Goal: Information Seeking & Learning: Learn about a topic

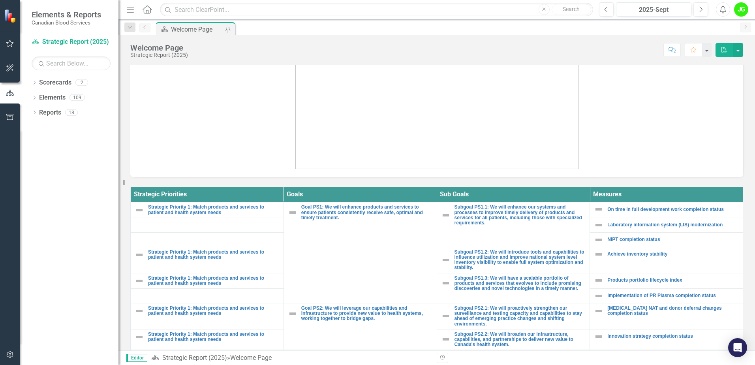
scroll to position [171, 0]
click at [13, 43] on icon "button" at bounding box center [10, 43] width 8 height 7
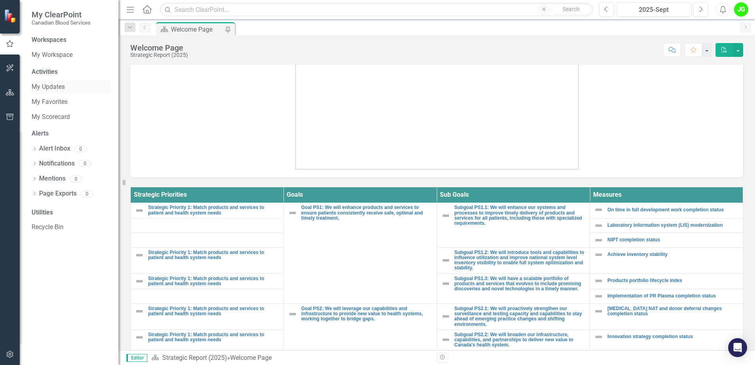
click at [52, 88] on link "My Updates" at bounding box center [71, 87] width 79 height 9
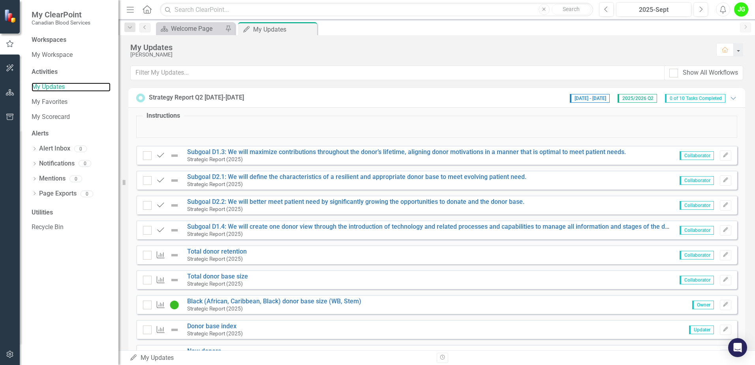
scroll to position [39, 0]
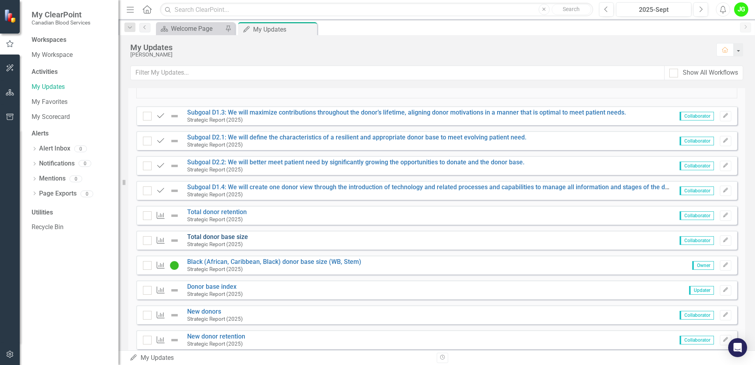
click at [225, 238] on link "Total donor base size" at bounding box center [217, 237] width 61 height 8
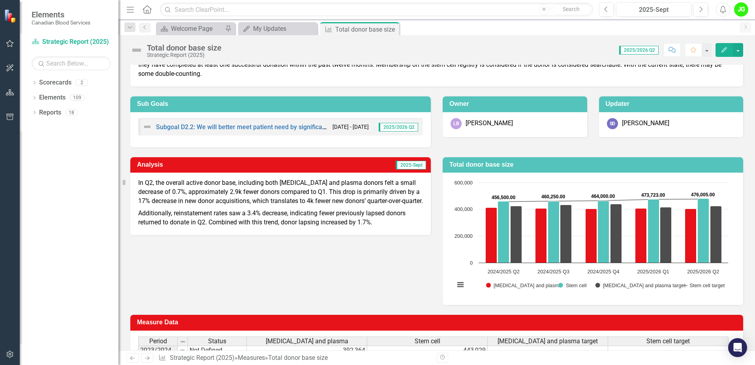
scroll to position [39, 0]
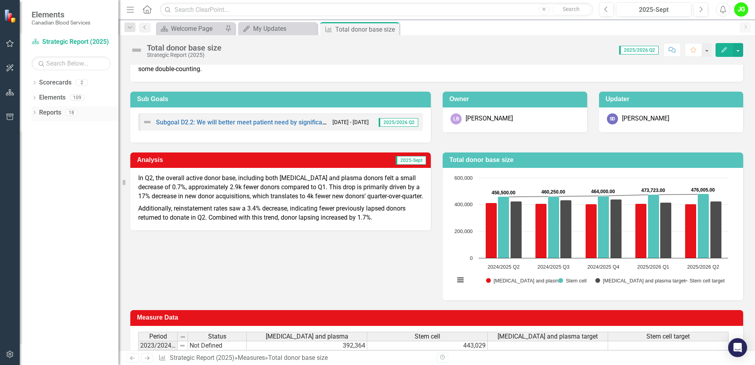
click at [34, 113] on icon "Dropdown" at bounding box center [35, 113] width 6 height 4
click at [69, 124] on link "Scorecard Scorecards" at bounding box center [64, 126] width 43 height 9
click at [32, 93] on div "Dropdown Elements 109" at bounding box center [75, 98] width 87 height 15
click at [35, 96] on div "Dropdown" at bounding box center [35, 98] width 6 height 7
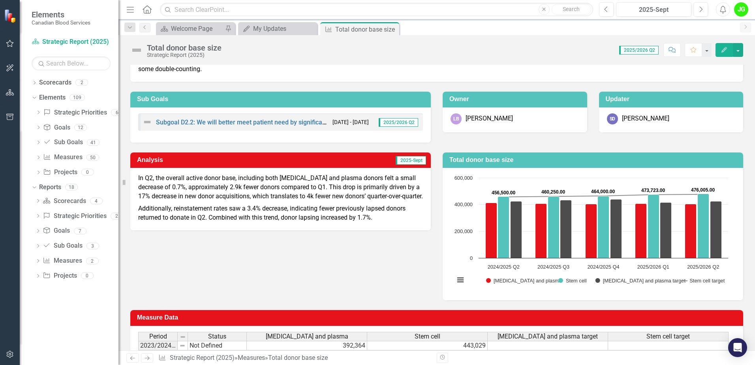
click at [54, 14] on span "Elements" at bounding box center [61, 14] width 59 height 9
click at [187, 29] on div "Welcome Page" at bounding box center [197, 29] width 52 height 10
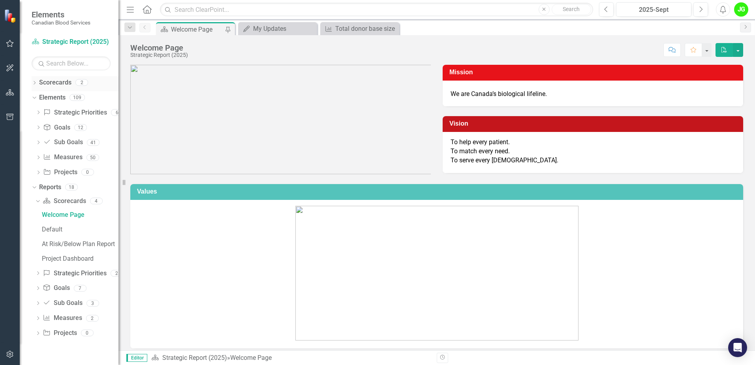
click at [34, 83] on icon "Dropdown" at bounding box center [35, 83] width 6 height 4
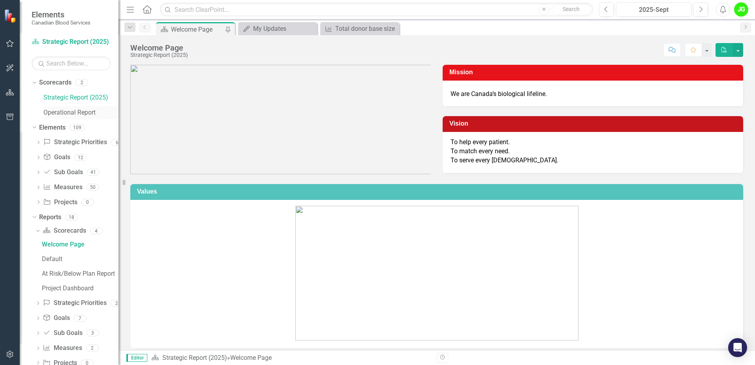
click at [64, 108] on link "Operational Report" at bounding box center [80, 112] width 75 height 9
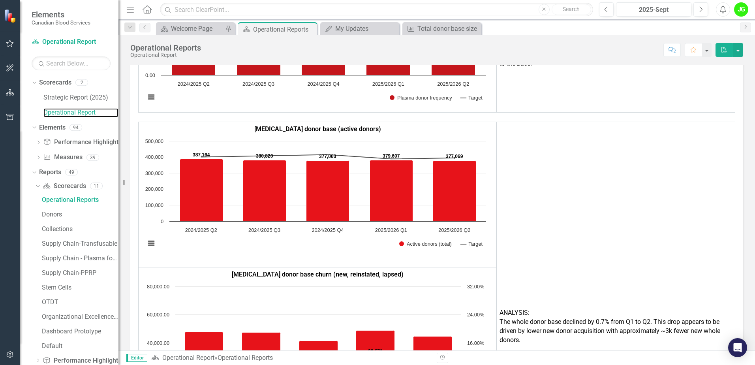
scroll to position [1224, 0]
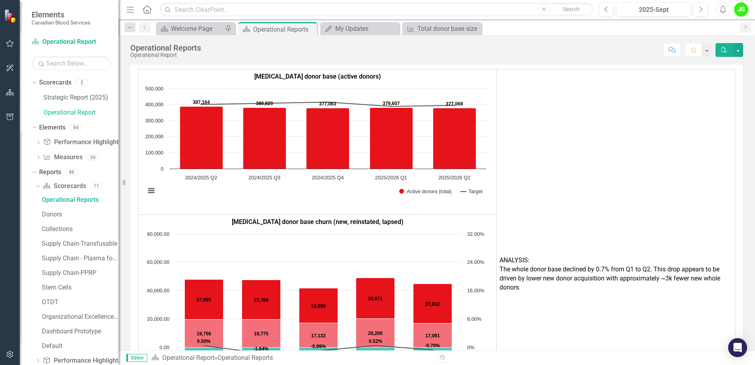
drag, startPoint x: 583, startPoint y: 263, endPoint x: 603, endPoint y: 261, distance: 19.4
click at [603, 265] on p "The whole donor base declined by 0.7% from Q1 to Q2. This drop appears to be dr…" at bounding box center [615, 278] width 233 height 27
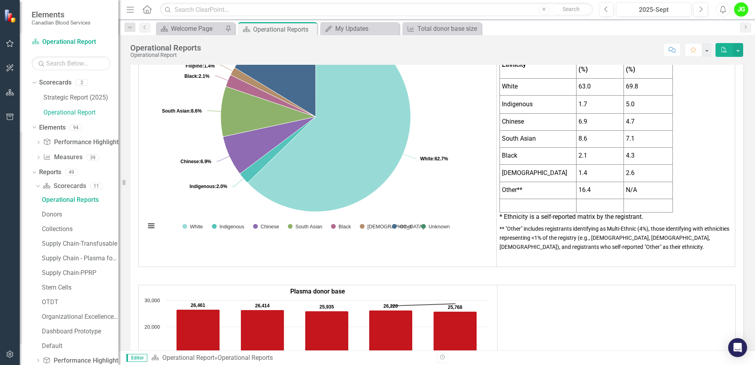
scroll to position [434, 0]
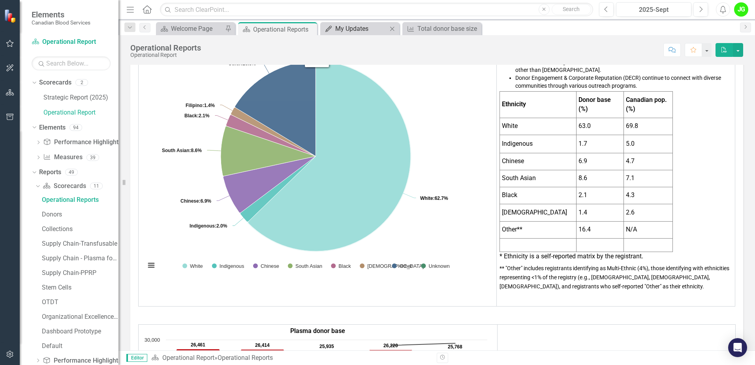
click at [380, 28] on div "My Updates" at bounding box center [361, 29] width 52 height 10
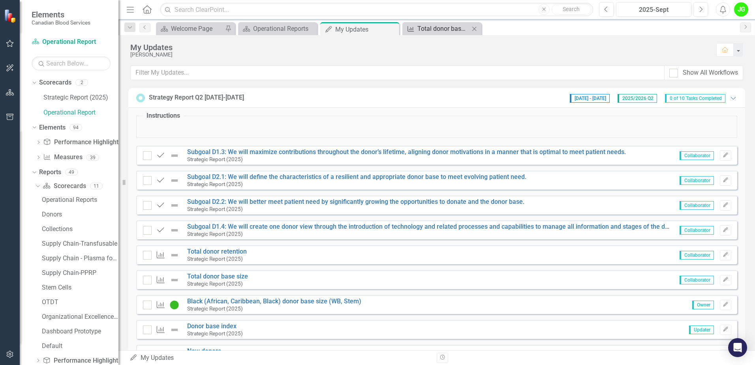
click at [435, 30] on div "Total donor base size" at bounding box center [443, 29] width 52 height 10
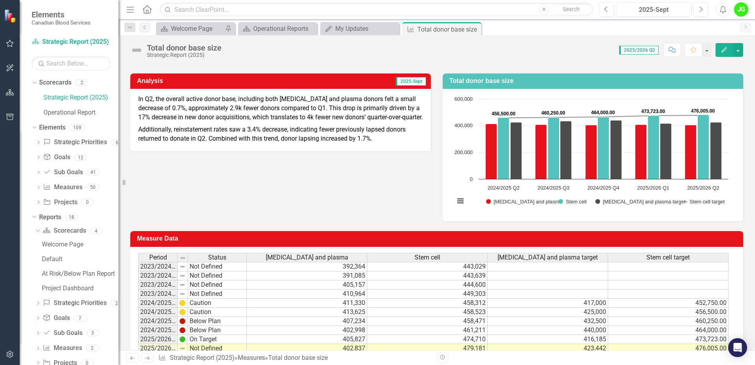
scroll to position [79, 0]
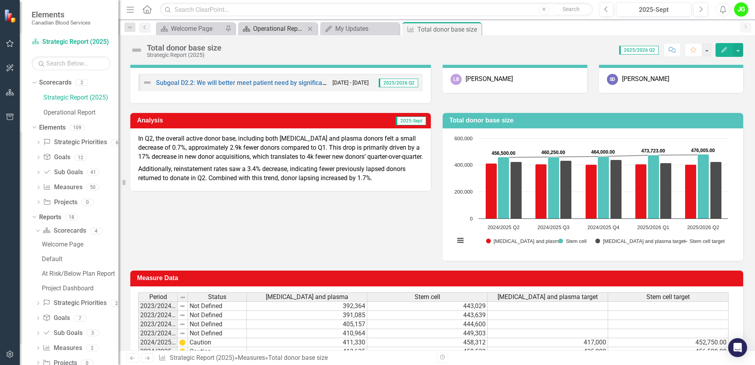
click at [300, 27] on div "Operational Reports" at bounding box center [279, 29] width 52 height 10
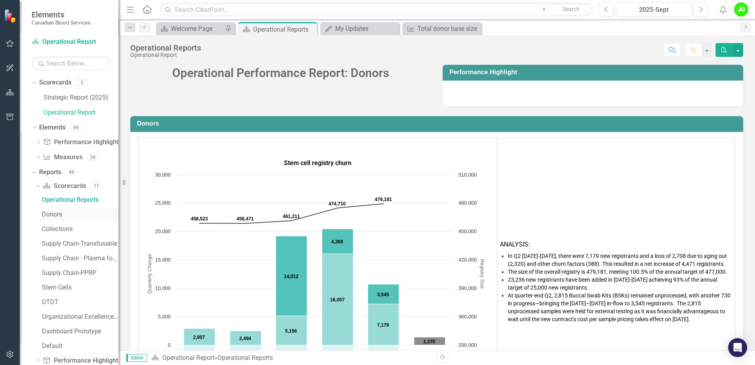
click at [49, 212] on div "Donors" at bounding box center [80, 214] width 77 height 7
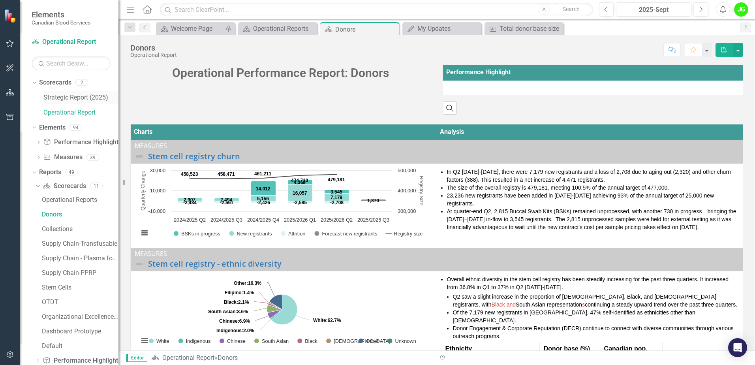
click at [77, 96] on link "Strategic Report (2025)" at bounding box center [80, 97] width 75 height 9
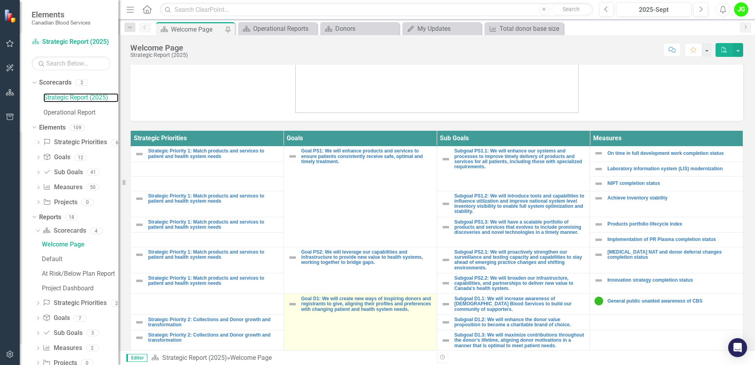
scroll to position [276, 0]
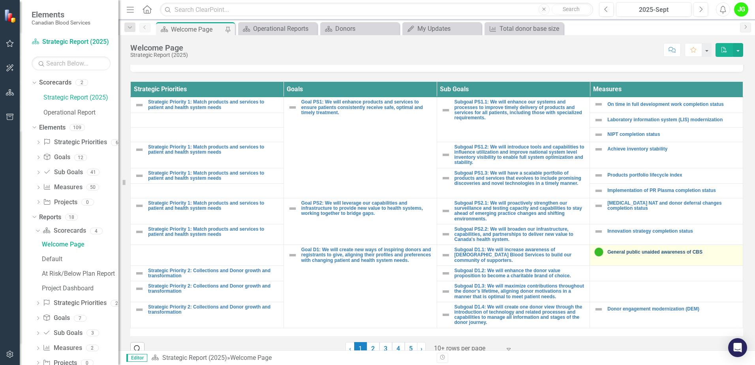
click at [671, 251] on link "General public unaided awareness of CBS" at bounding box center [672, 251] width 131 height 5
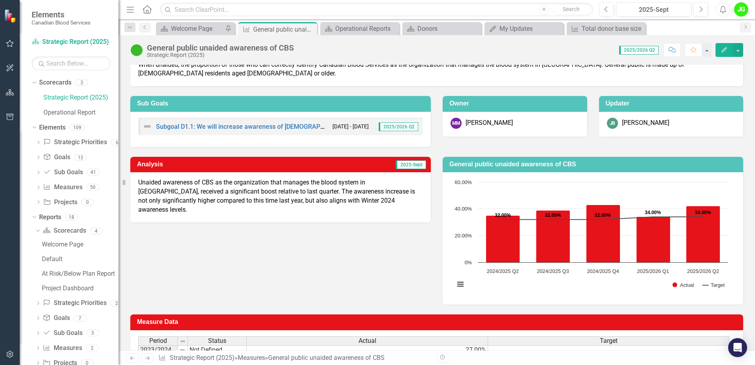
scroll to position [39, 0]
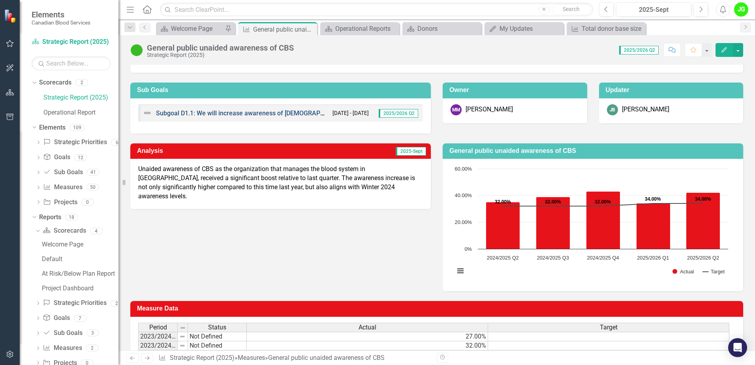
click at [283, 113] on link "Subgoal D1.1: We will increase awareness of [DEMOGRAPHIC_DATA] Blood Services t…" at bounding box center [329, 113] width 347 height 8
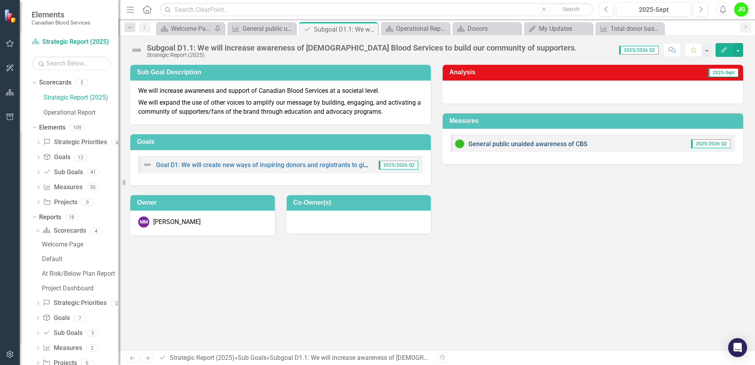
click at [561, 142] on link "General public unaided awareness of CBS" at bounding box center [527, 144] width 119 height 8
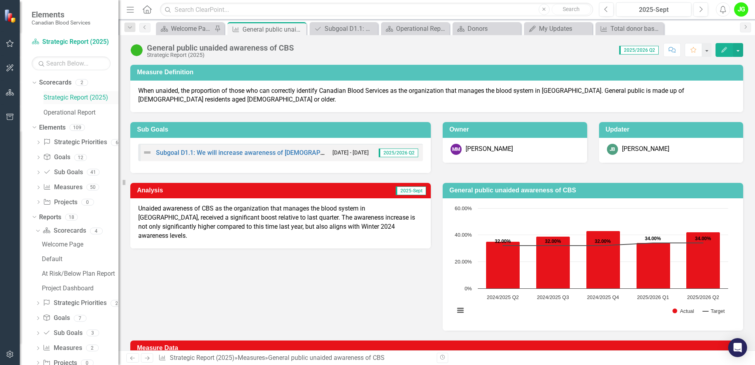
click at [60, 99] on link "Strategic Report (2025)" at bounding box center [80, 97] width 75 height 9
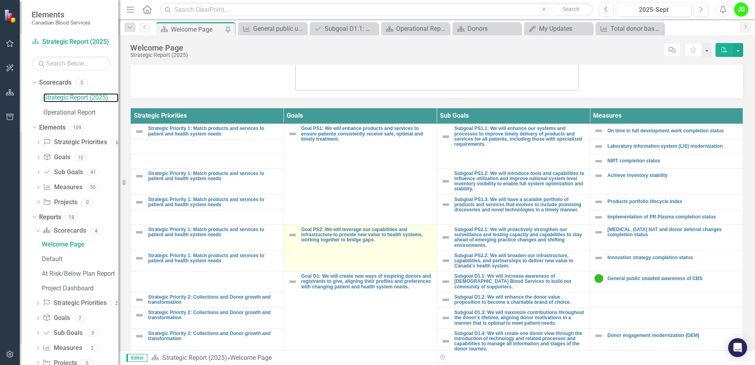
scroll to position [289, 0]
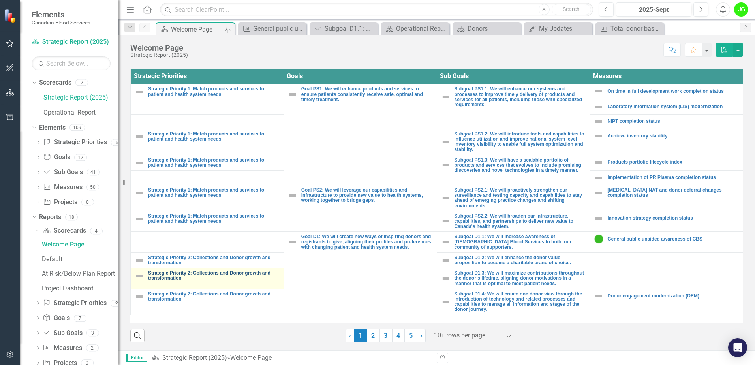
click at [246, 270] on link "Strategic Priority 2: Collections and Donor growth and transformation" at bounding box center [213, 275] width 131 height 10
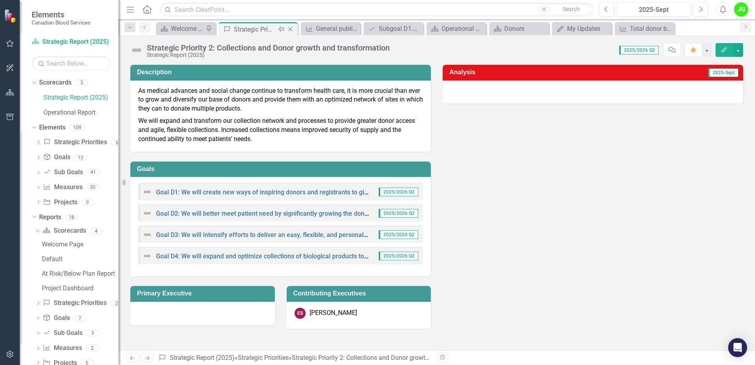
click at [291, 29] on icon "Close" at bounding box center [290, 29] width 8 height 6
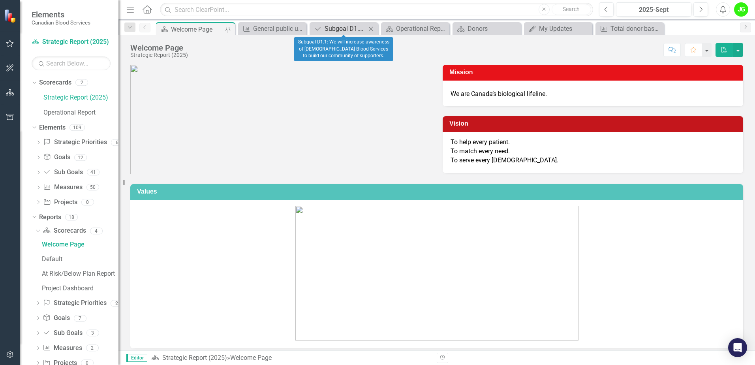
click at [340, 30] on div "Subgoal D1.1: We will increase awareness of [DEMOGRAPHIC_DATA] Blood Services t…" at bounding box center [344, 29] width 41 height 10
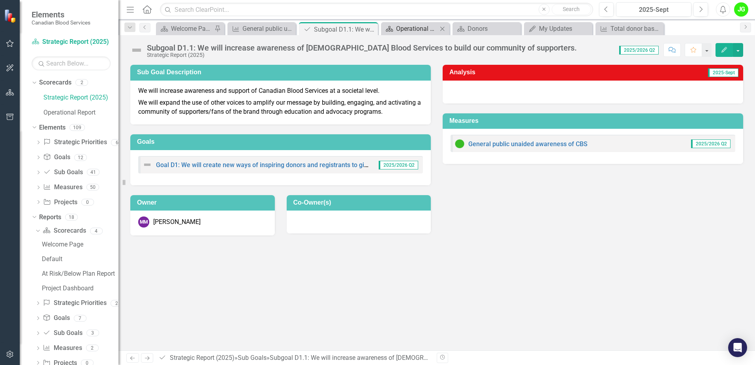
click at [397, 29] on div "Operational Reports" at bounding box center [416, 29] width 41 height 10
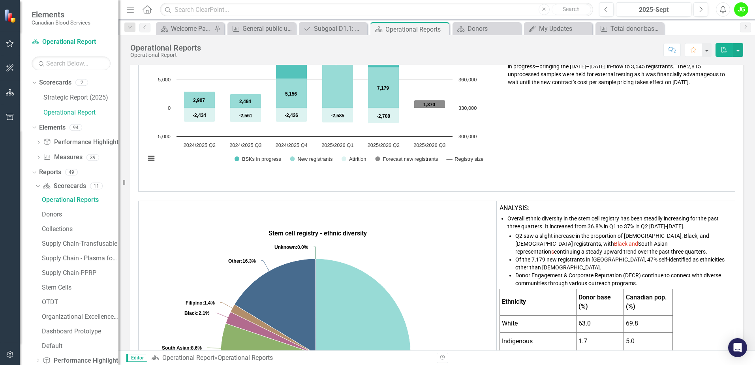
scroll to position [276, 0]
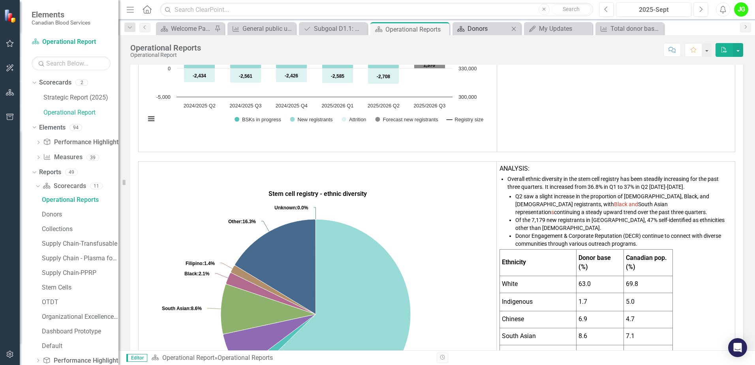
click at [481, 32] on div "Donors" at bounding box center [487, 29] width 41 height 10
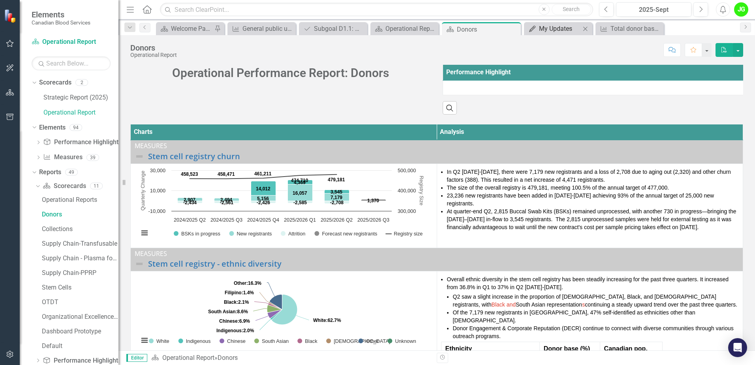
click at [561, 31] on div "My Updates" at bounding box center [559, 29] width 41 height 10
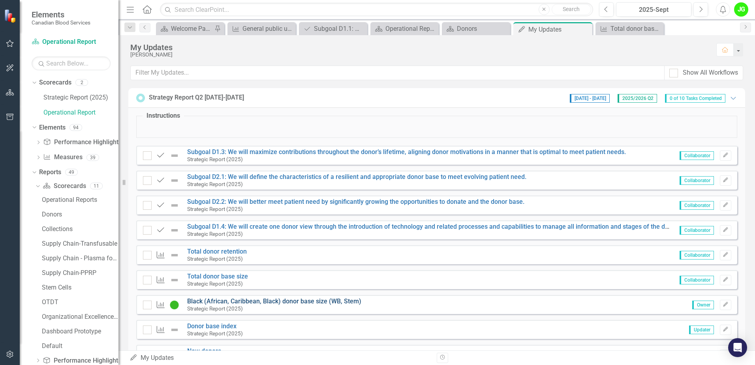
click at [275, 302] on link "Black (African, Caribbean, Black) donor base size (WB, Stem)" at bounding box center [274, 301] width 174 height 8
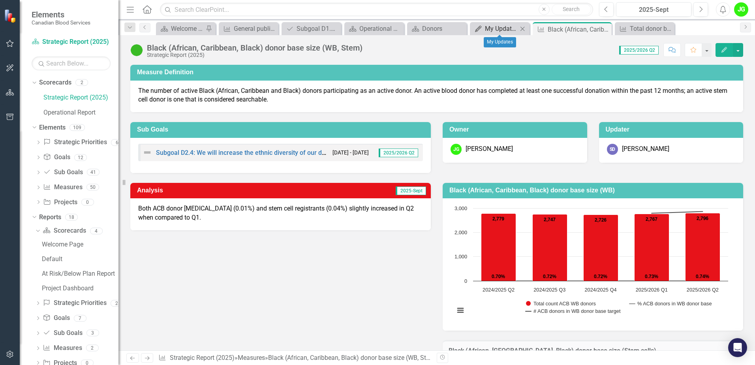
click at [516, 32] on div "My Updates" at bounding box center [501, 29] width 33 height 10
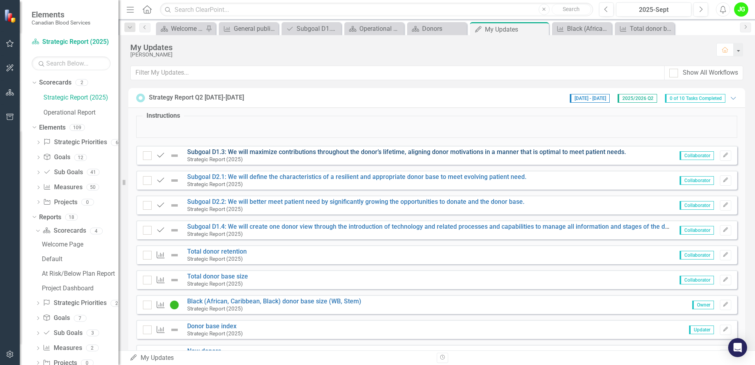
click at [390, 149] on link "Subgoal D1.3: We will maximize contributions throughout the donor’s lifetime, a…" at bounding box center [406, 152] width 439 height 8
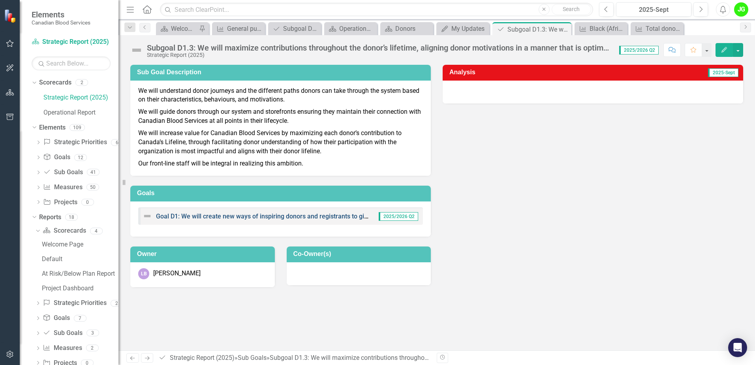
click at [325, 218] on link "Goal D1: We will create new ways of inspiring donors and registrants to give, a…" at bounding box center [387, 216] width 463 height 8
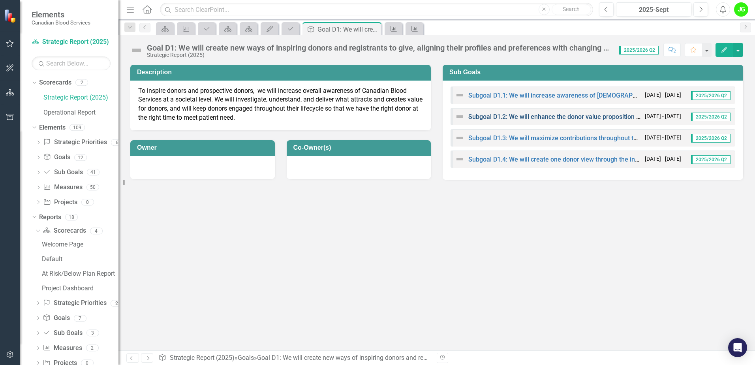
click at [516, 116] on link "Subgoal D1.2: We will enhance the donor value proposition to become a charitabl…" at bounding box center [608, 117] width 280 height 8
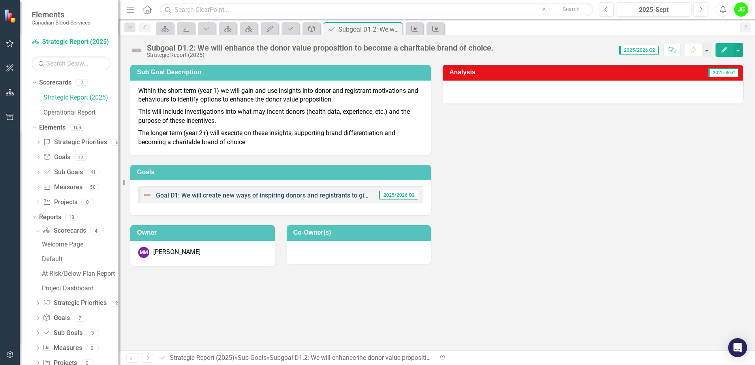
click at [338, 194] on link "Goal D1: We will create new ways of inspiring donors and registrants to give, a…" at bounding box center [387, 195] width 463 height 8
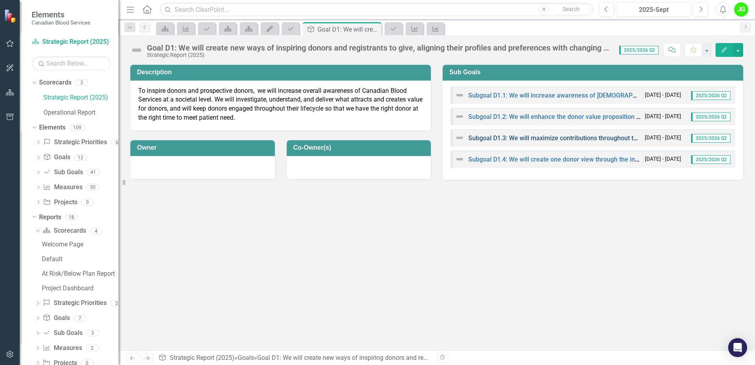
click at [569, 135] on link "Subgoal D1.3: We will maximize contributions throughout the donor’s lifetime, a…" at bounding box center [687, 138] width 439 height 8
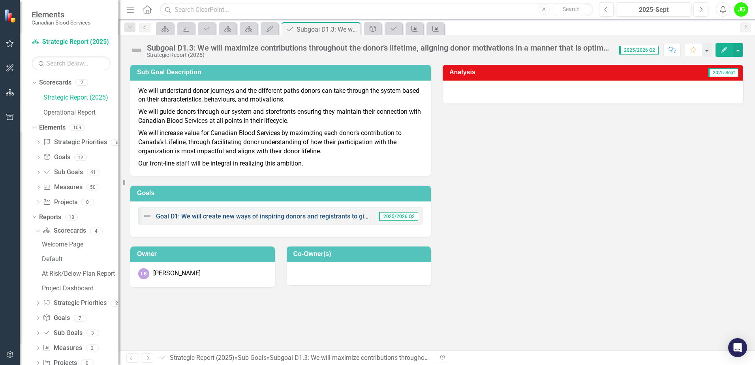
click at [332, 215] on link "Goal D1: We will create new ways of inspiring donors and registrants to give, a…" at bounding box center [387, 216] width 463 height 8
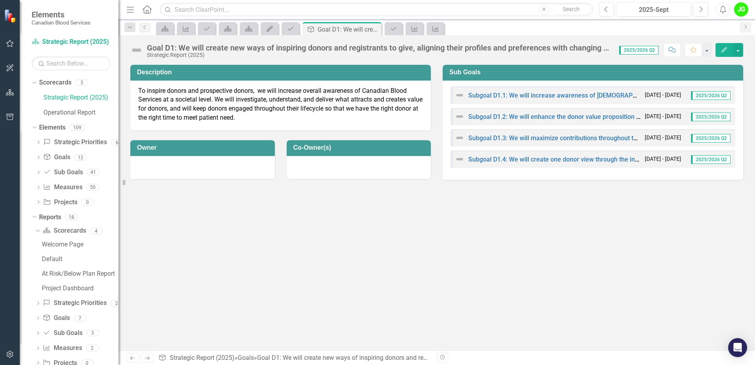
click at [567, 153] on div "Subgoal D1.4: We will create one donor view through the introduction of technol…" at bounding box center [592, 158] width 285 height 17
click at [566, 158] on link "Subgoal D1.4: We will create one donor view through the introduction of technol…" at bounding box center [725, 160] width 515 height 8
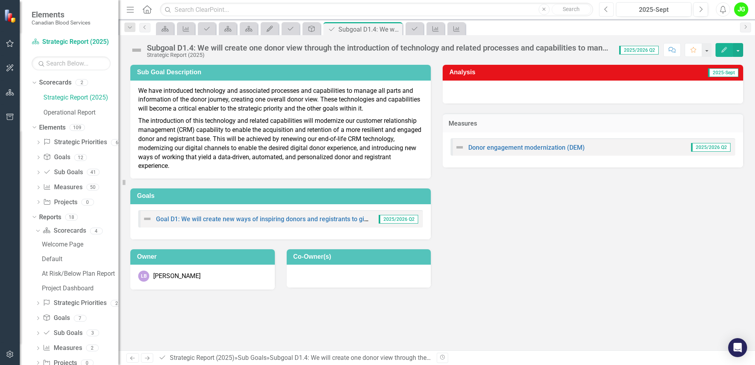
click at [609, 7] on button "Previous" at bounding box center [606, 9] width 15 height 14
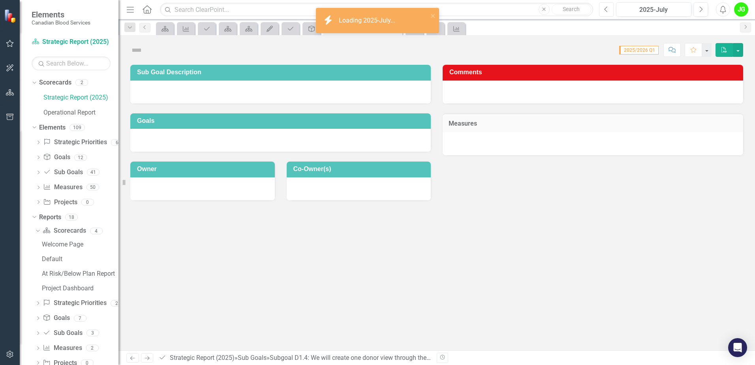
click at [609, 7] on button "Previous" at bounding box center [606, 9] width 15 height 14
